Goal: Information Seeking & Learning: Compare options

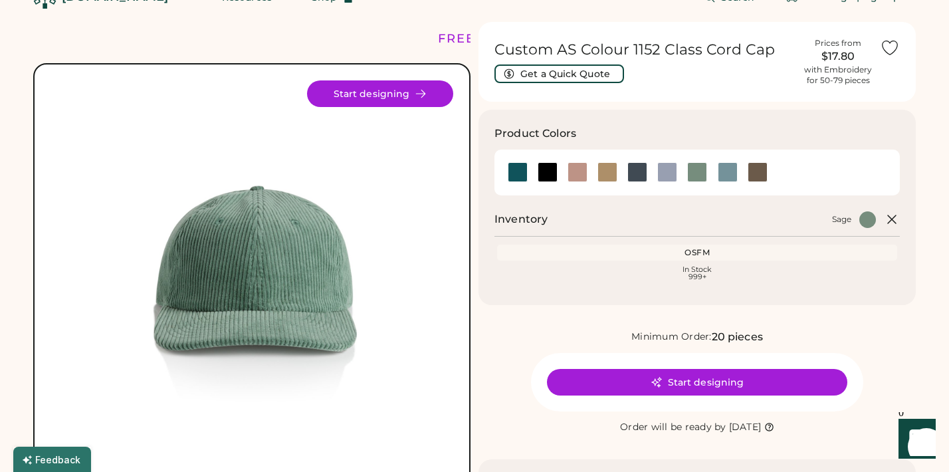
scroll to position [37, 0]
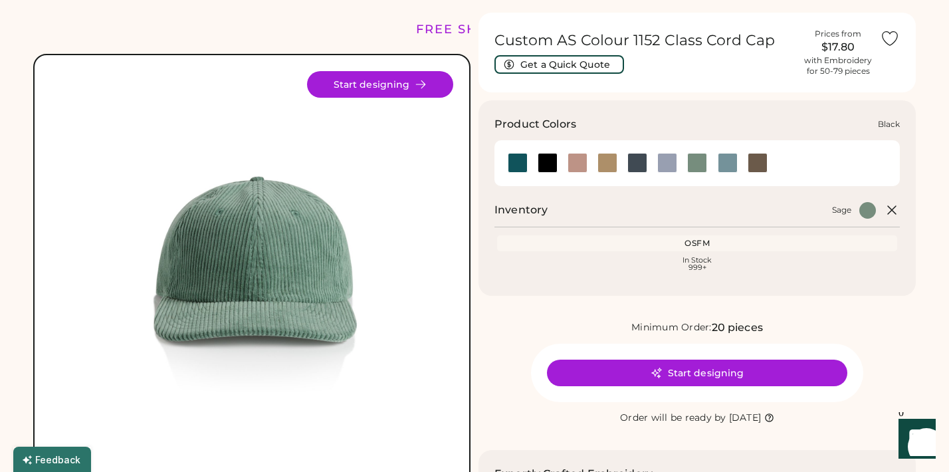
click at [549, 165] on div at bounding box center [548, 163] width 20 height 20
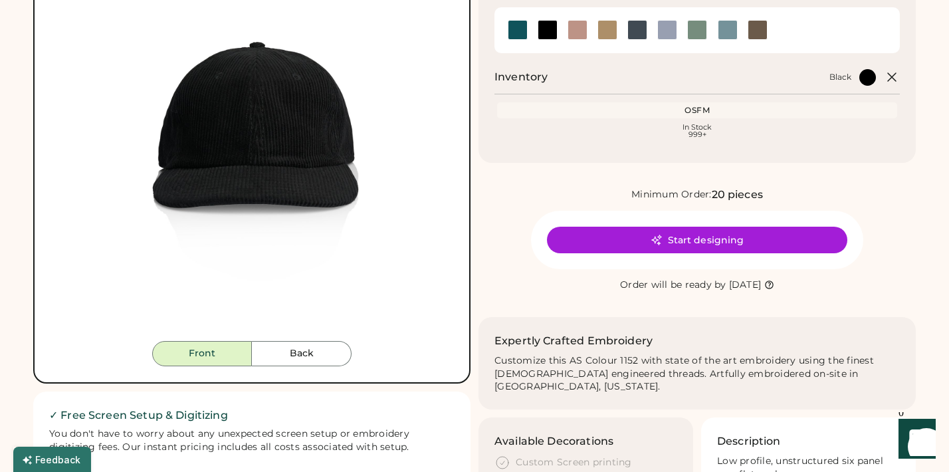
scroll to position [167, 0]
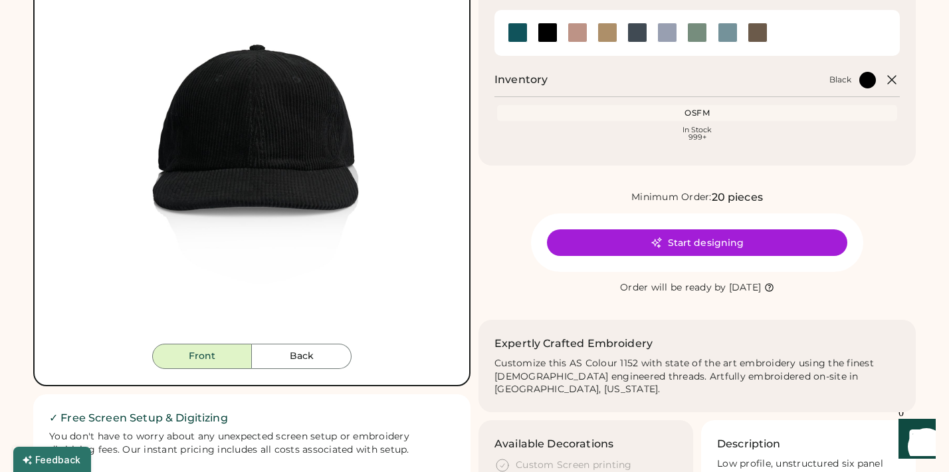
click at [296, 344] on button "Back" at bounding box center [302, 356] width 100 height 25
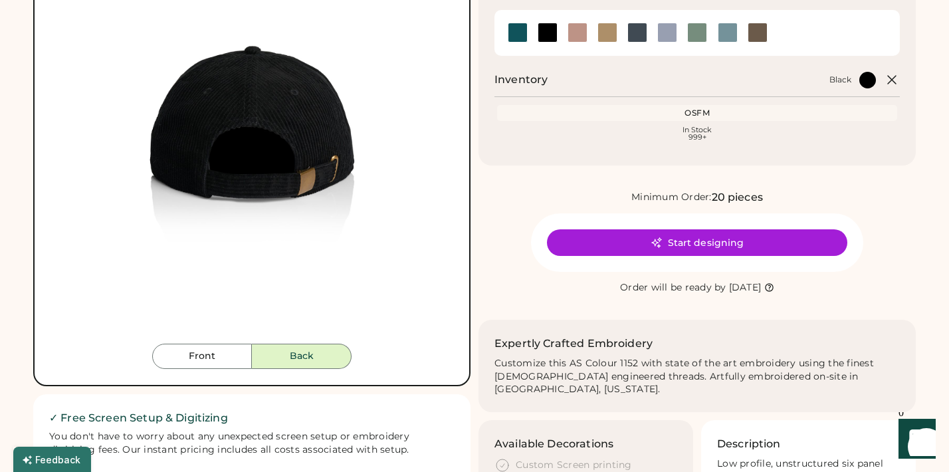
click at [292, 358] on button "Back" at bounding box center [302, 356] width 100 height 25
click at [249, 358] on button "Front" at bounding box center [202, 356] width 100 height 25
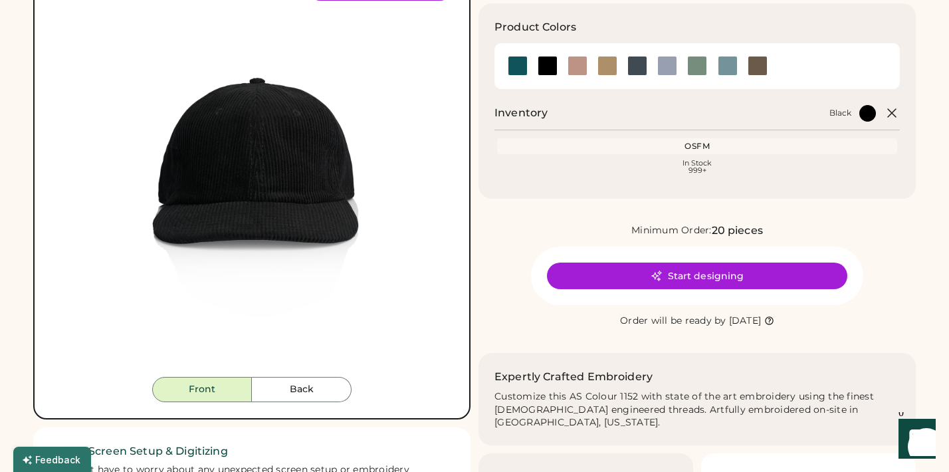
scroll to position [114, 0]
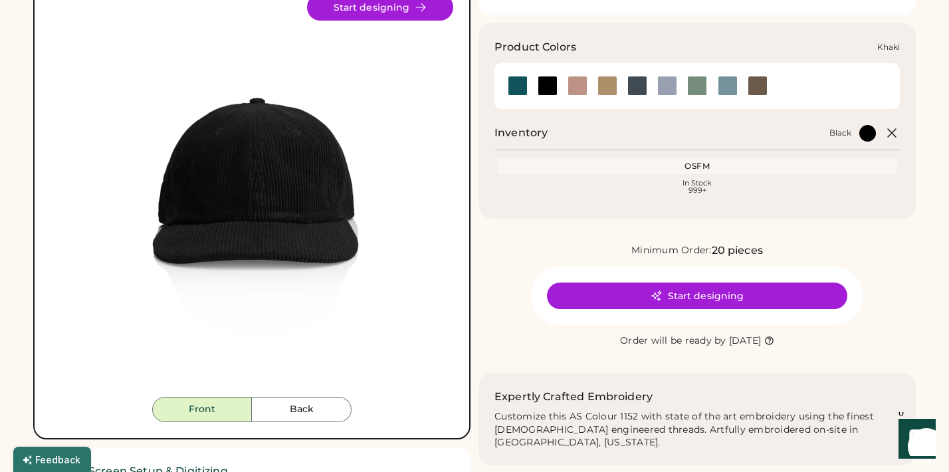
click at [606, 82] on div at bounding box center [607, 86] width 20 height 20
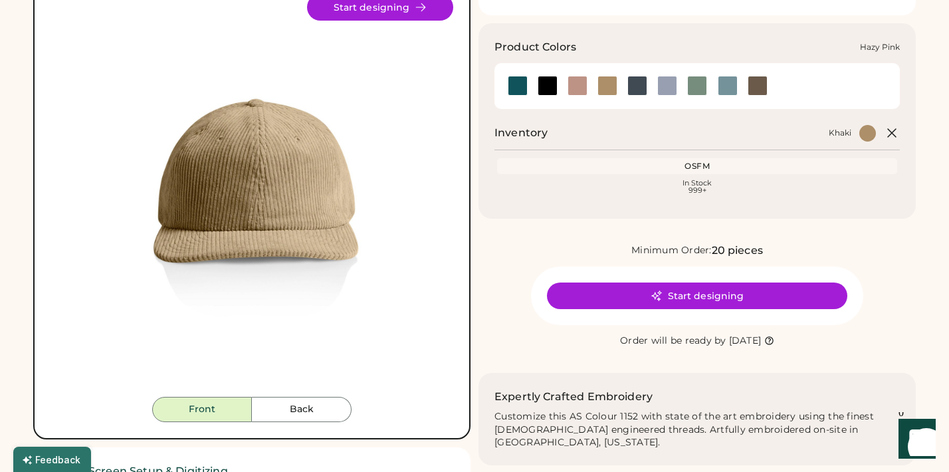
click at [574, 88] on div at bounding box center [578, 86] width 20 height 20
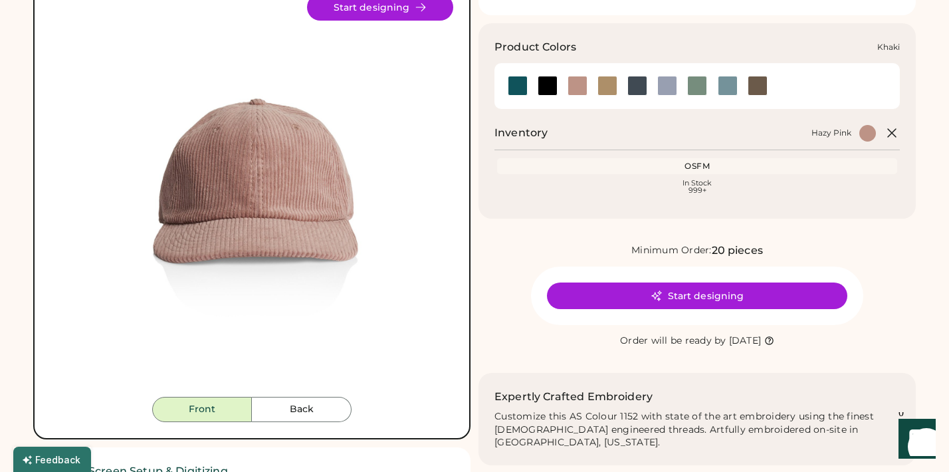
click at [616, 86] on div at bounding box center [607, 86] width 20 height 20
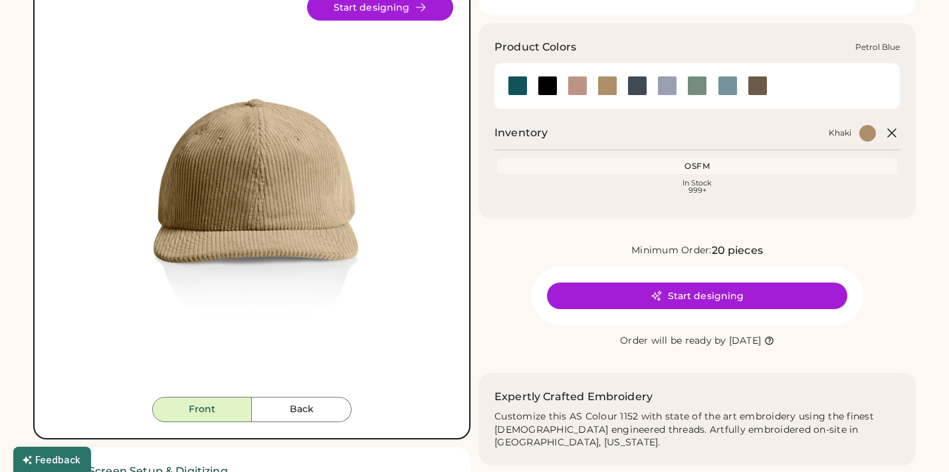
click at [635, 86] on div at bounding box center [637, 86] width 20 height 20
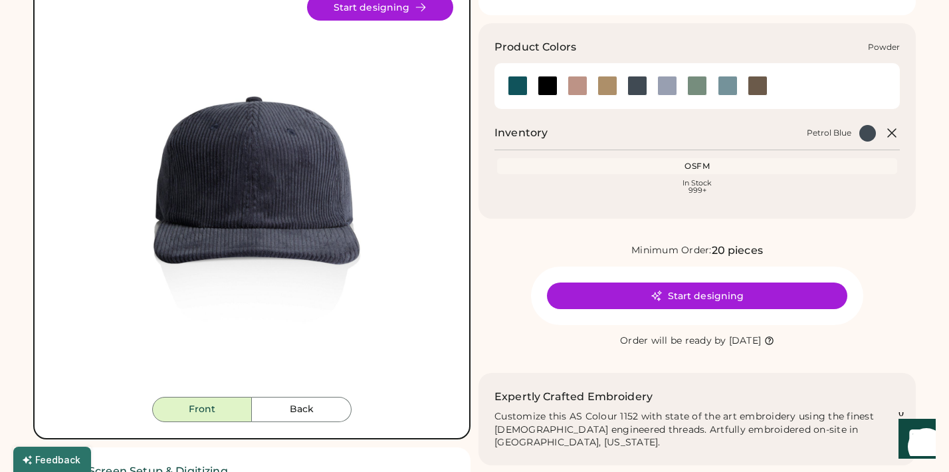
click at [670, 87] on div at bounding box center [667, 86] width 20 height 20
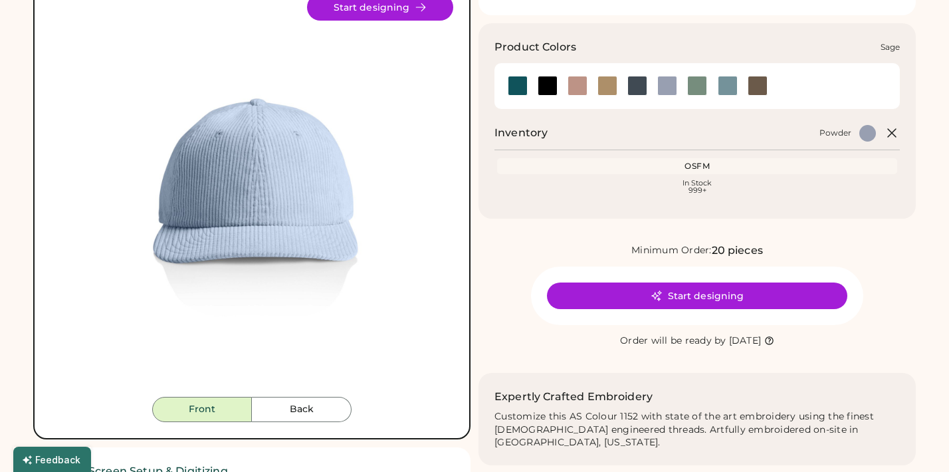
click at [694, 87] on div at bounding box center [697, 86] width 20 height 20
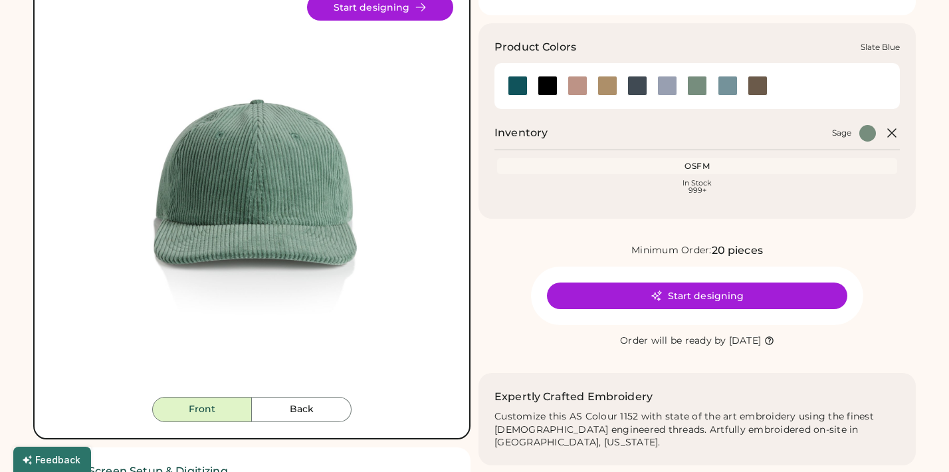
click at [728, 87] on div at bounding box center [728, 86] width 20 height 20
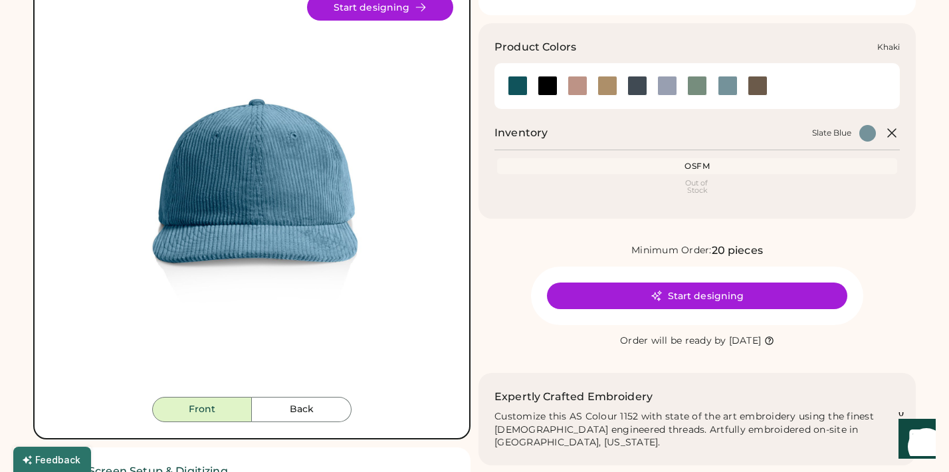
click at [603, 82] on div at bounding box center [607, 86] width 20 height 20
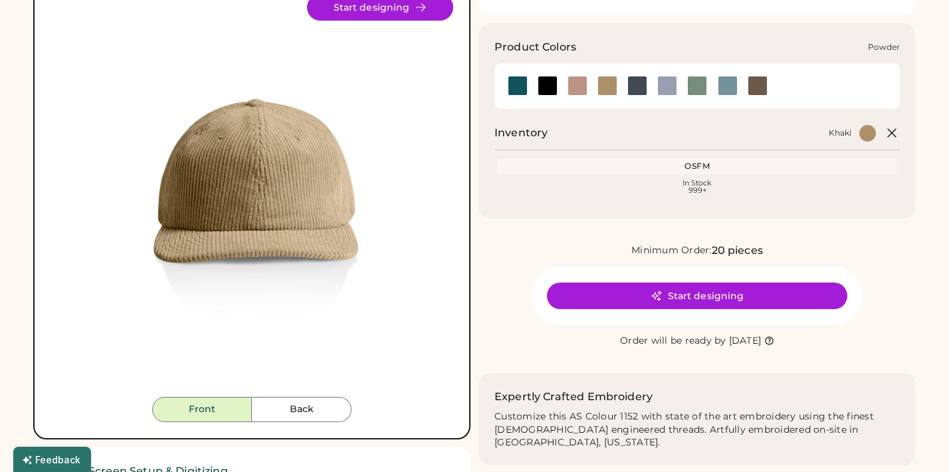
click at [666, 88] on div at bounding box center [667, 86] width 20 height 20
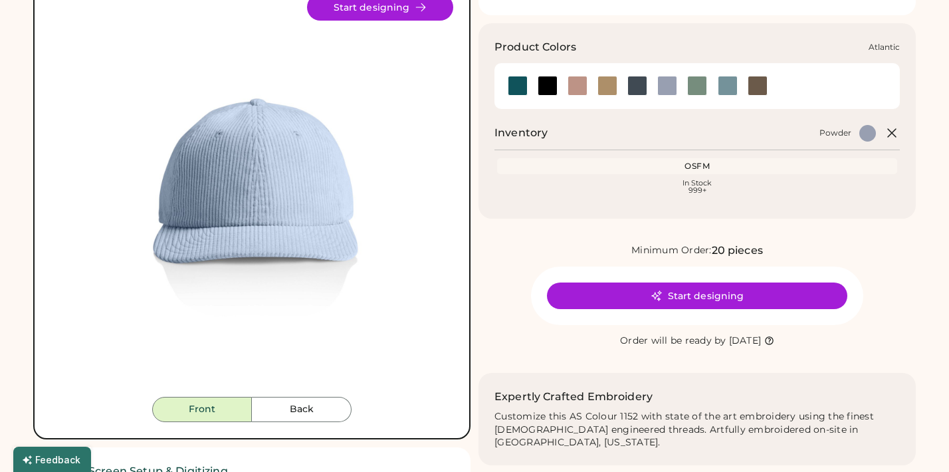
click at [520, 85] on div at bounding box center [518, 86] width 20 height 20
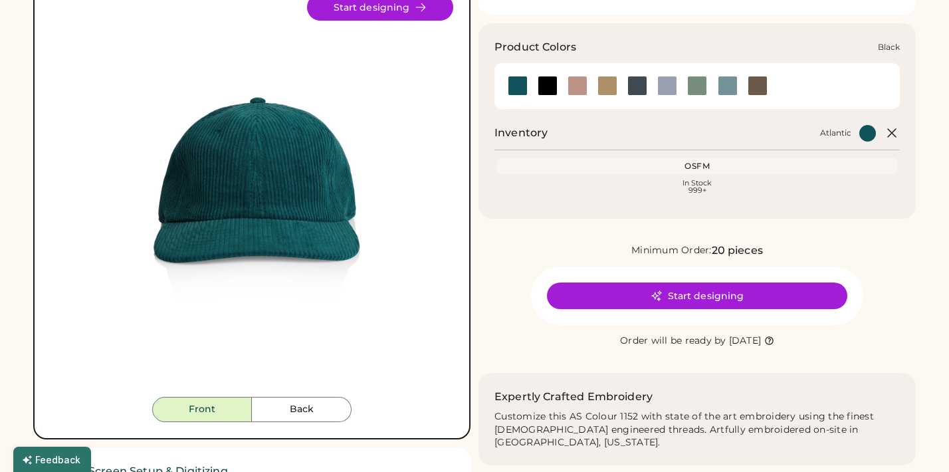
click at [545, 91] on div at bounding box center [548, 86] width 20 height 20
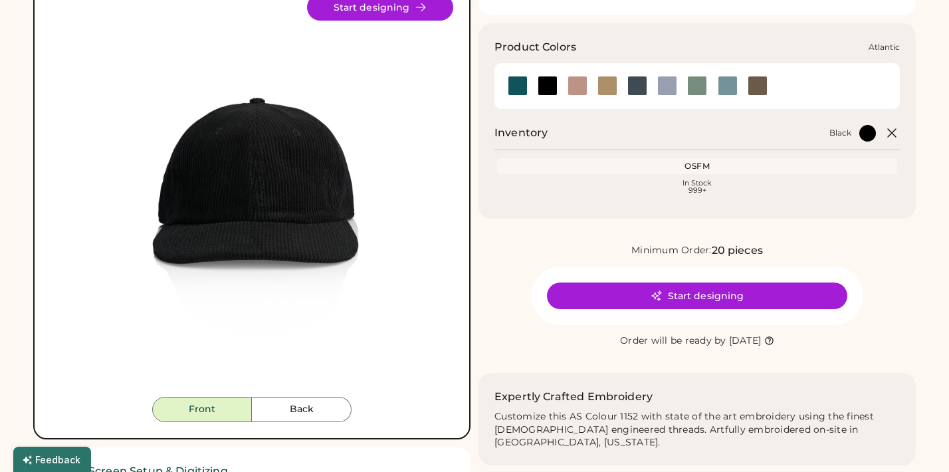
click at [520, 89] on div at bounding box center [518, 86] width 20 height 20
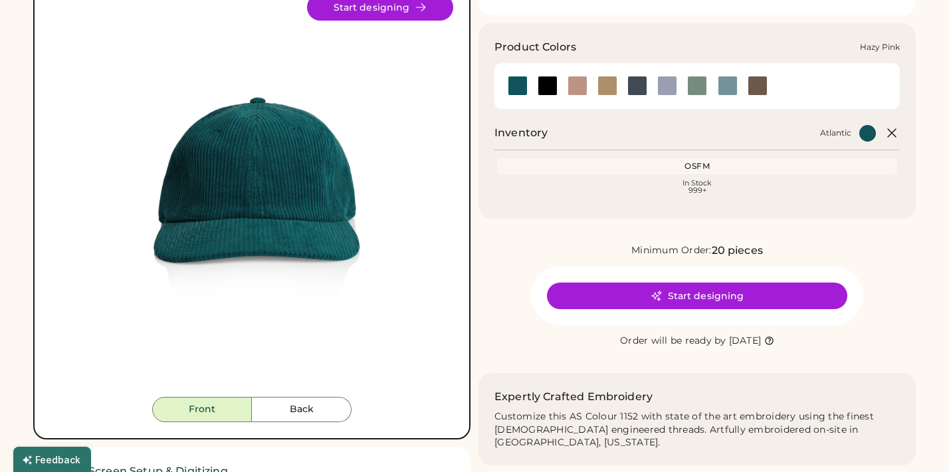
click at [578, 86] on div at bounding box center [578, 86] width 20 height 20
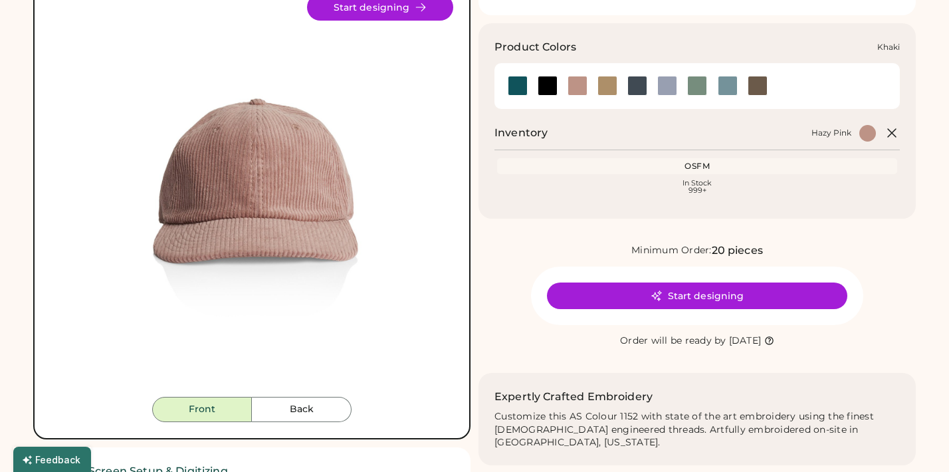
click at [610, 88] on div at bounding box center [607, 86] width 20 height 20
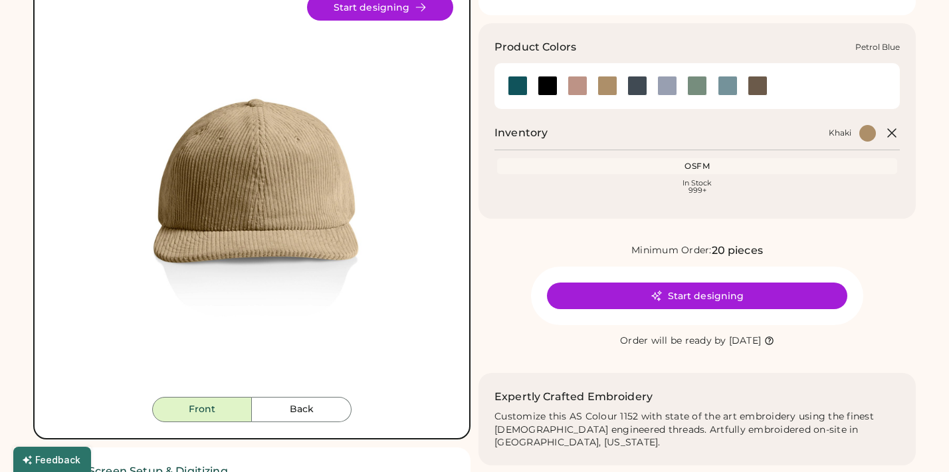
click at [643, 89] on div at bounding box center [637, 86] width 20 height 20
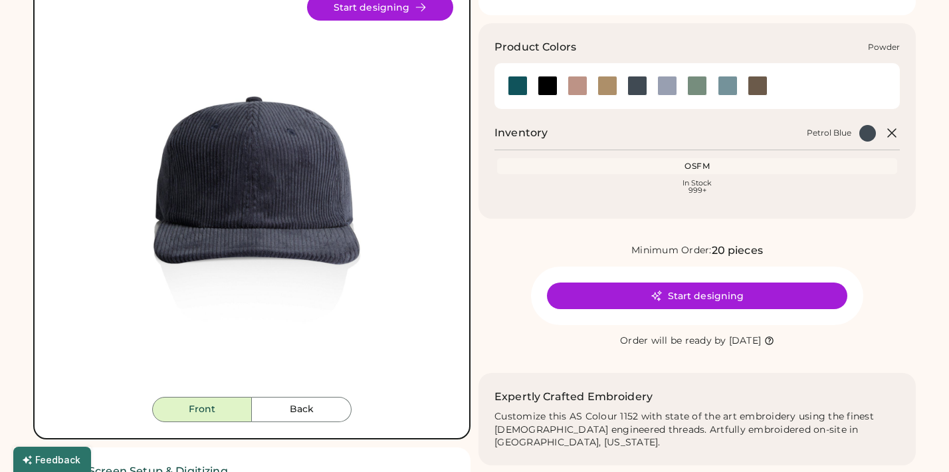
click at [665, 88] on div at bounding box center [667, 86] width 20 height 20
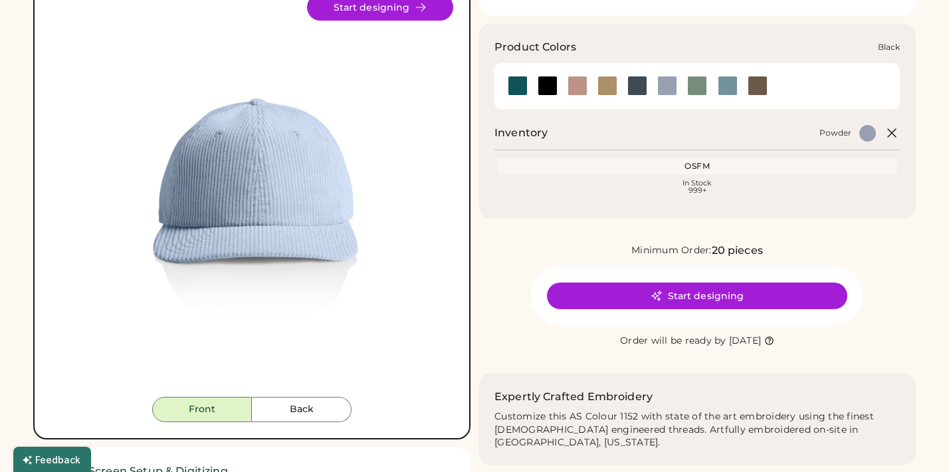
click at [550, 88] on div at bounding box center [548, 86] width 20 height 20
